Goal: Check status

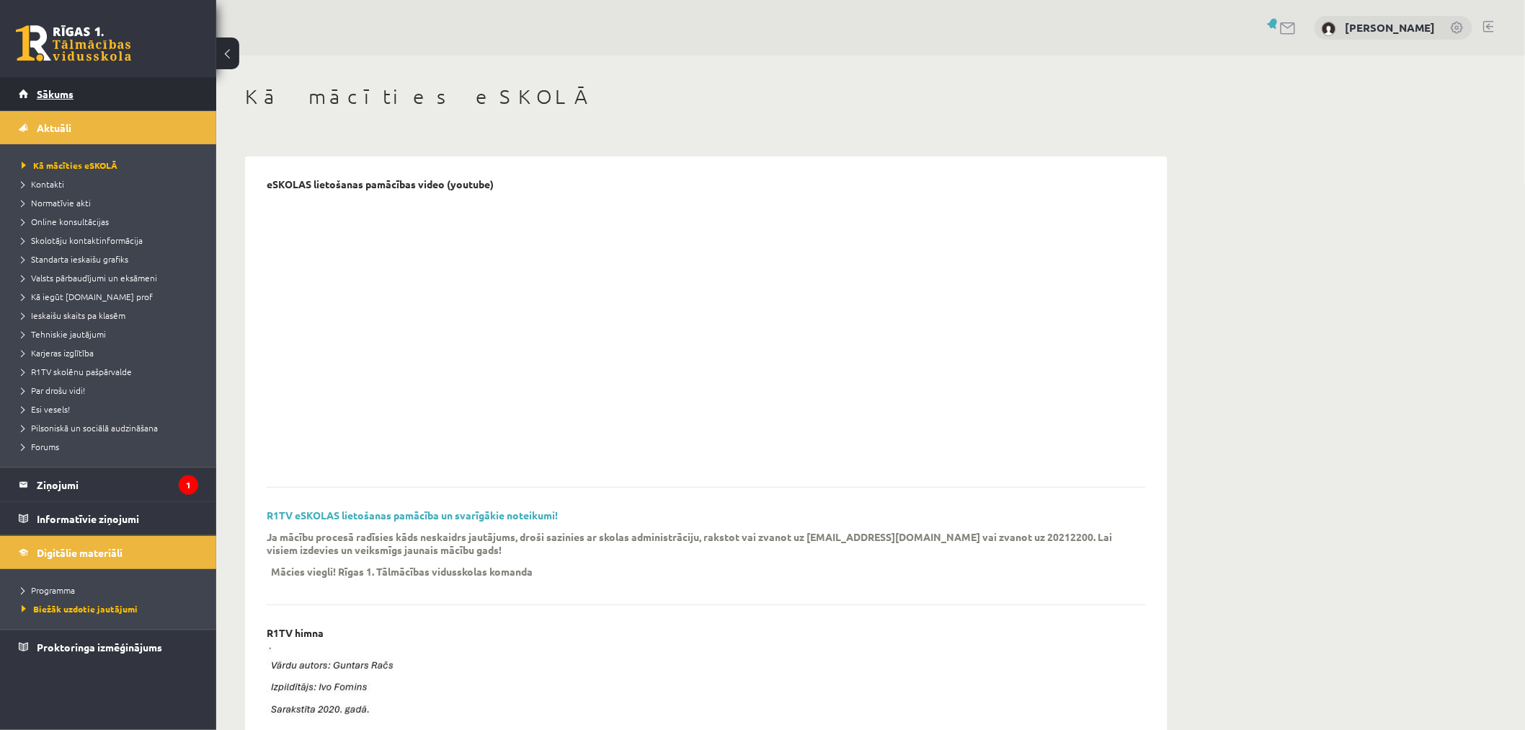
click at [56, 92] on span "Sākums" at bounding box center [55, 93] width 37 height 13
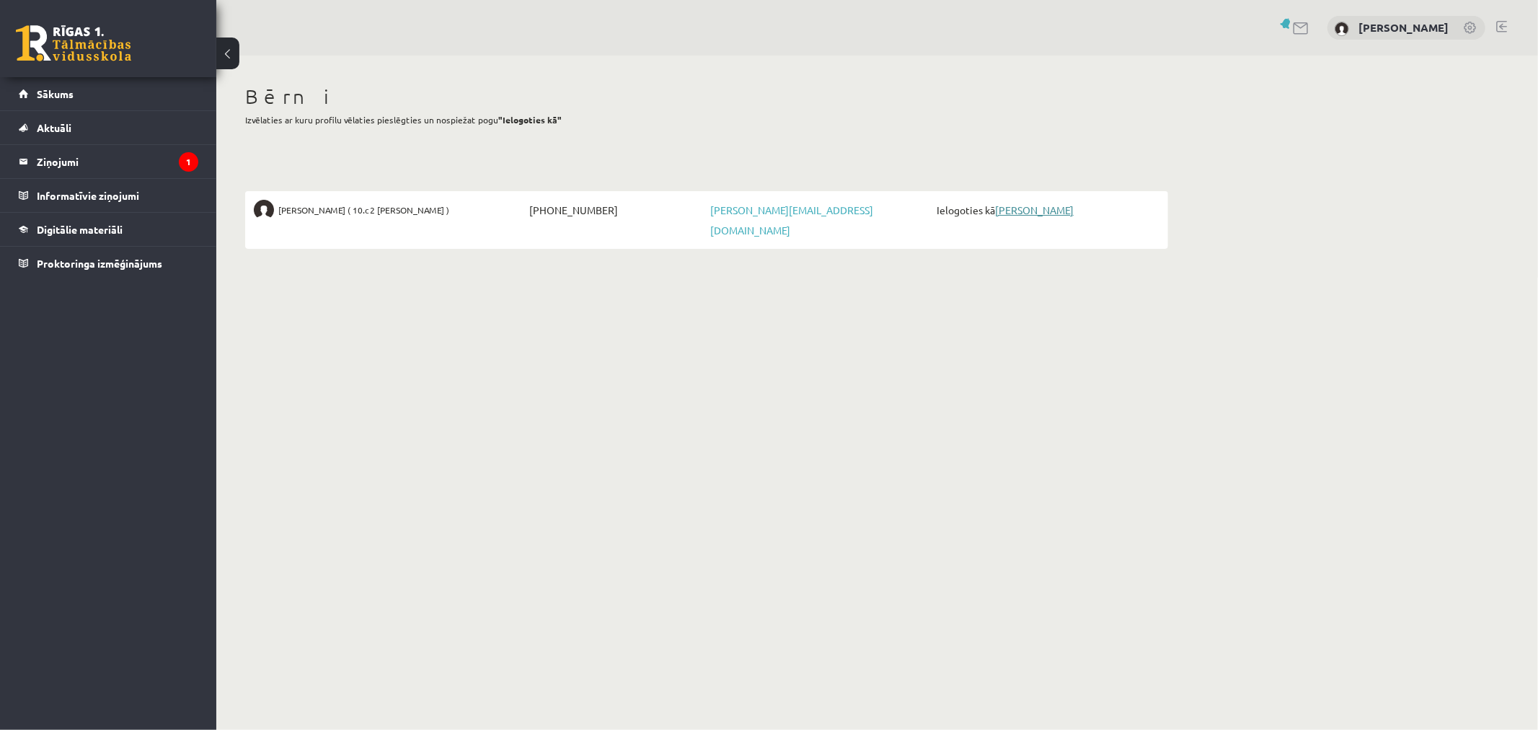
click at [1024, 212] on link "[PERSON_NAME]" at bounding box center [1034, 209] width 79 height 13
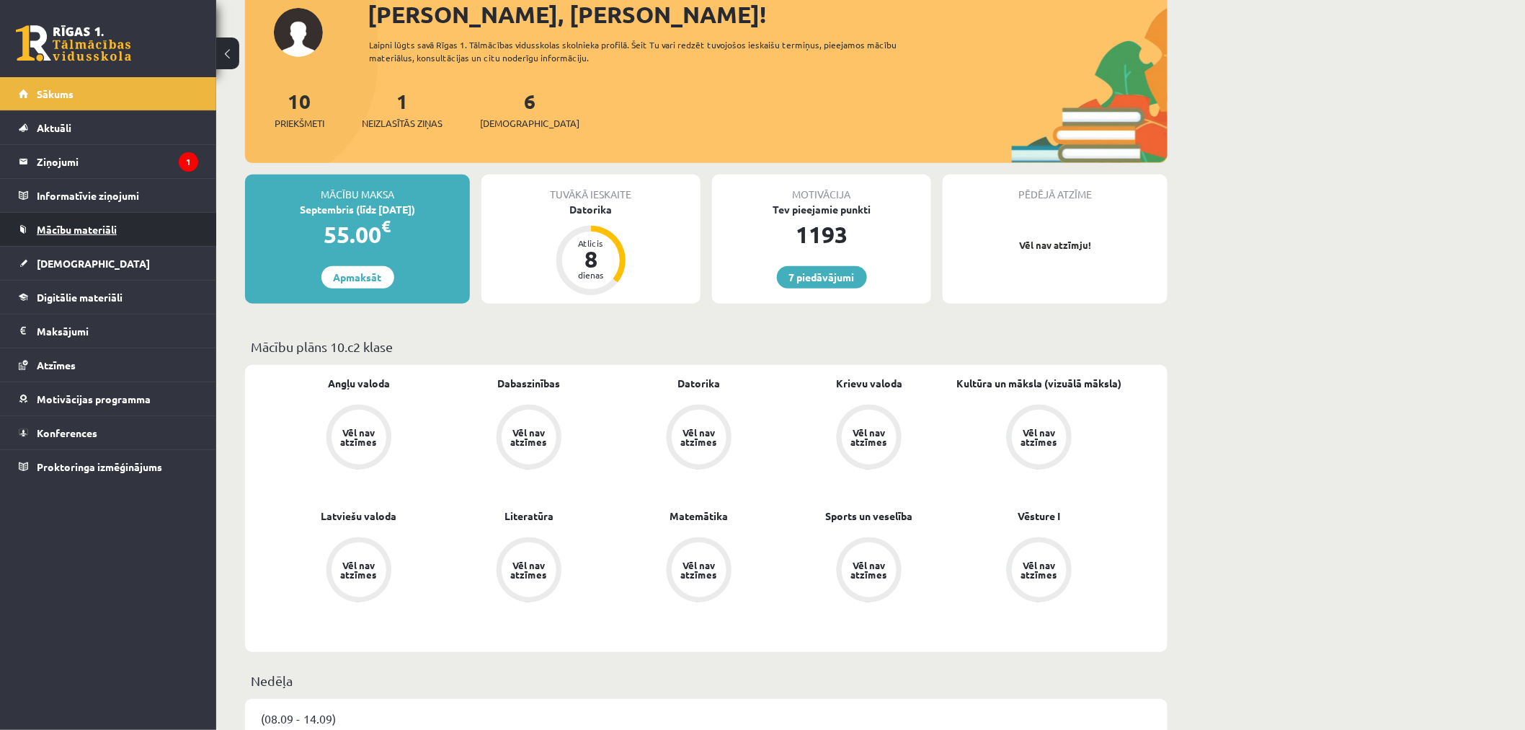
scroll to position [160, 0]
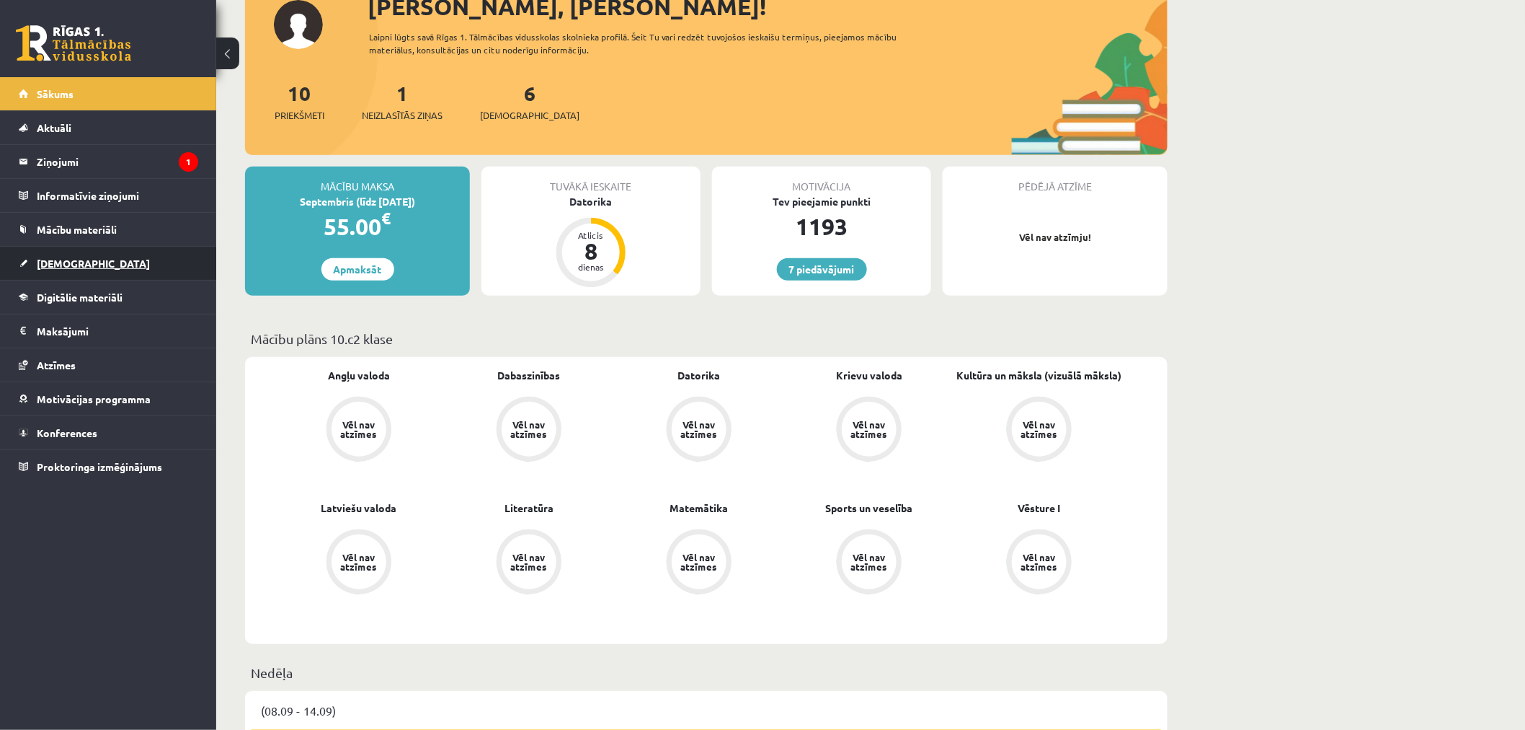
click at [56, 261] on span "[DEMOGRAPHIC_DATA]" at bounding box center [93, 263] width 113 height 13
